Goal: Check status: Check status

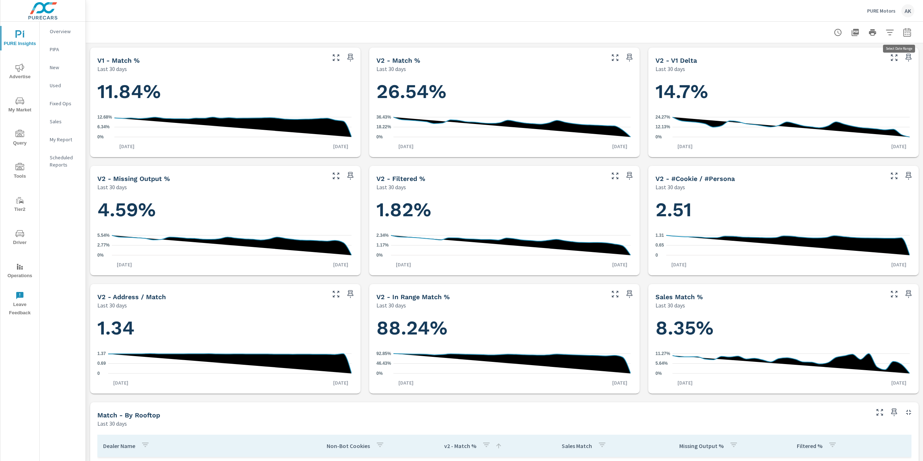
click at [903, 36] on icon "button" at bounding box center [907, 32] width 9 height 9
click at [845, 61] on select "Custom [DATE] Last week Last 7 days Last 14 days Last 30 days Last 45 days Last…" at bounding box center [844, 63] width 72 height 14
click at [808, 56] on select "Custom [DATE] Last week Last 7 days Last 14 days Last 30 days Last 45 days Last…" at bounding box center [844, 63] width 72 height 14
select select "custom"
click at [880, 93] on input "[DATE]" at bounding box center [877, 90] width 40 height 14
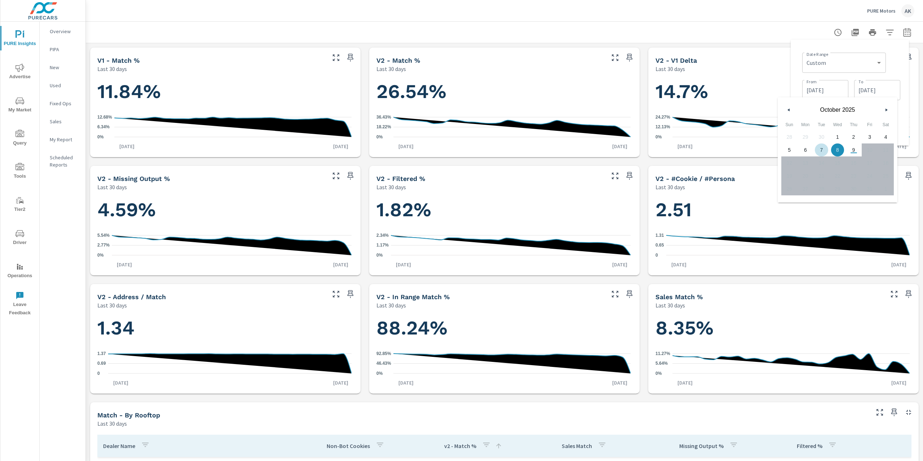
click at [824, 150] on span "7" at bounding box center [822, 149] width 16 height 9
type input "[DATE]"
click at [837, 89] on input "[DATE]" at bounding box center [825, 90] width 40 height 14
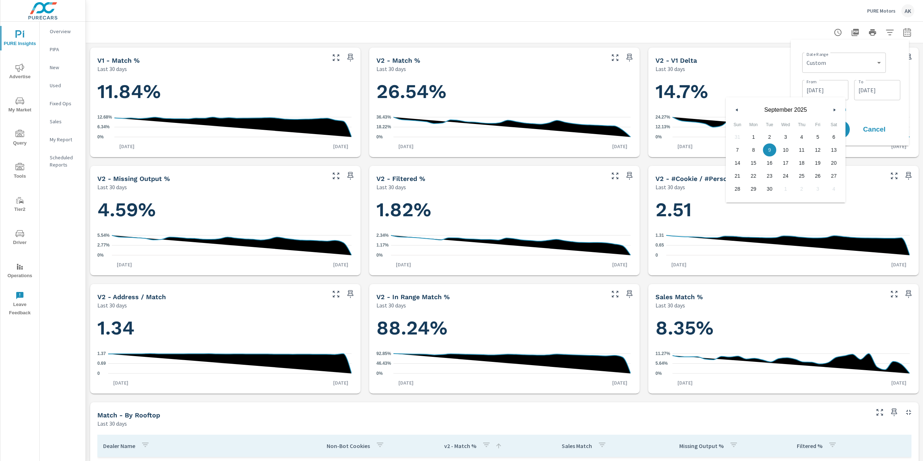
click at [755, 147] on span "8" at bounding box center [754, 149] width 16 height 9
type input "[DATE]"
click at [897, 107] on p "+ Add comparison" at bounding box center [851, 109] width 98 height 9
select select "Previous period"
click at [894, 118] on icon "button" at bounding box center [894, 121] width 5 height 6
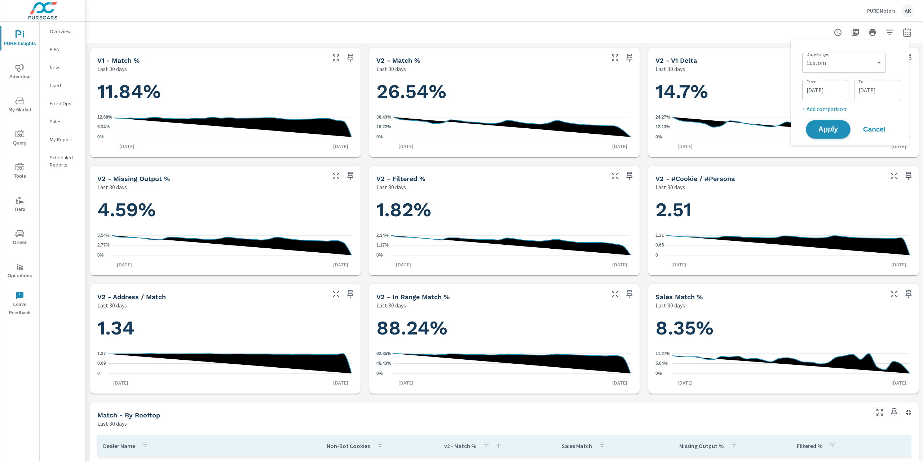
click at [818, 127] on span "Apply" at bounding box center [829, 129] width 30 height 7
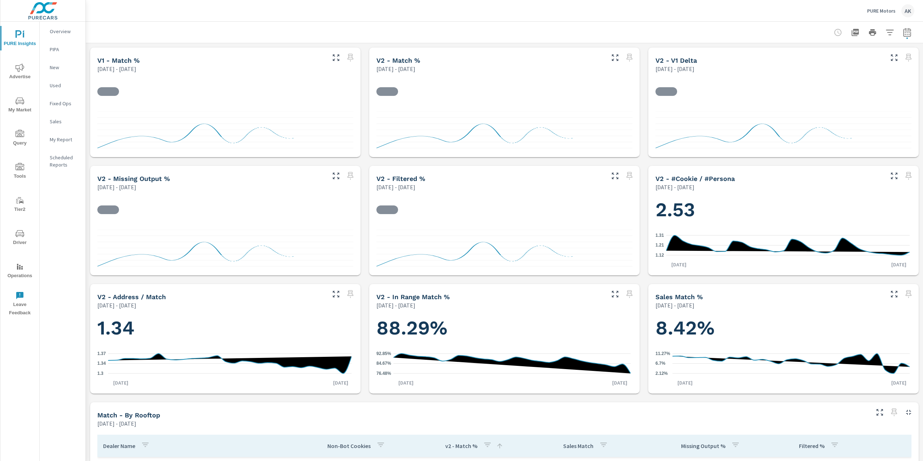
scroll to position [135, 0]
